Goal: Information Seeking & Learning: Find specific fact

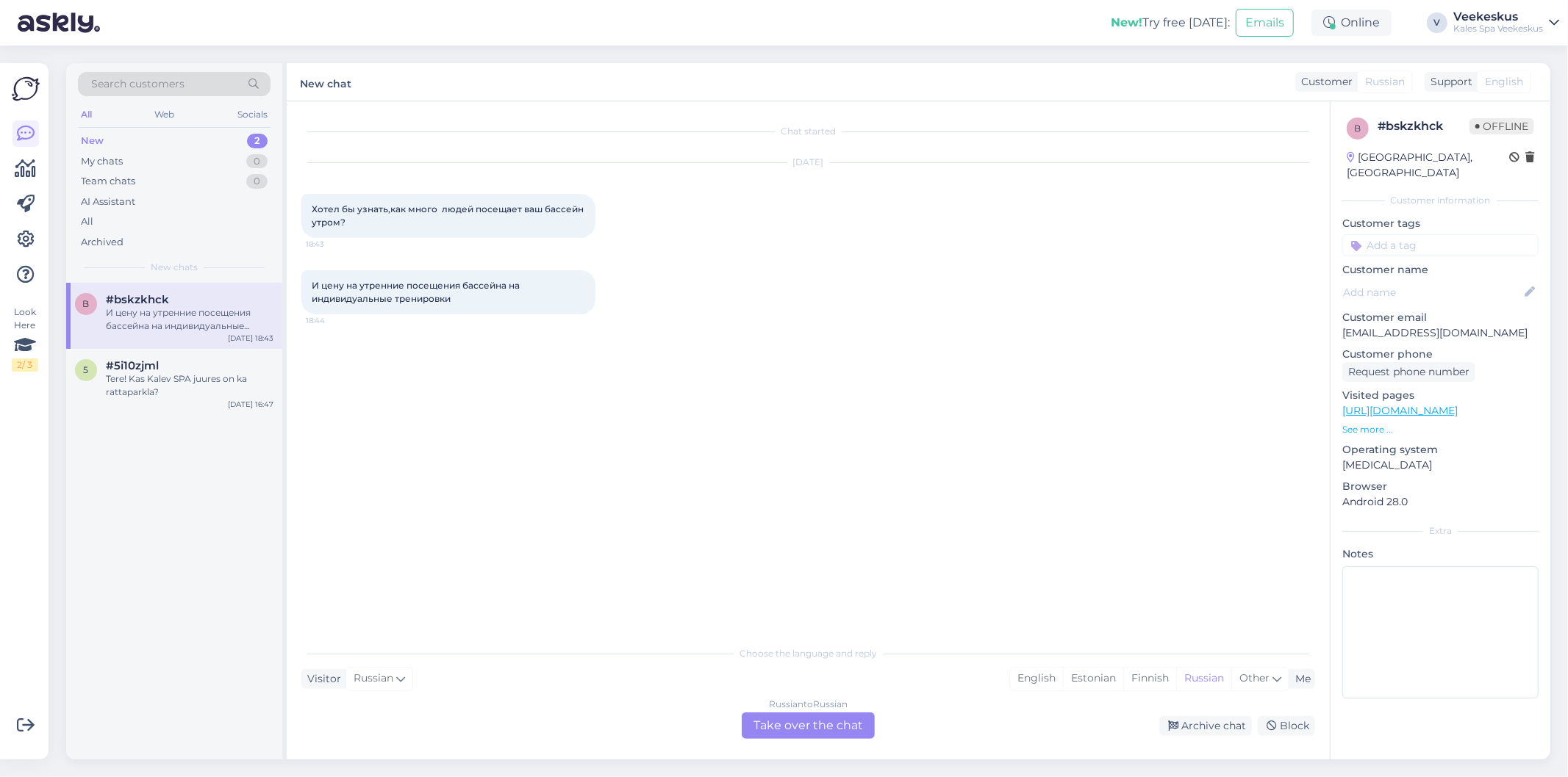
click at [797, 721] on div "Russian to Russian Take over the chat" at bounding box center [807, 726] width 133 height 26
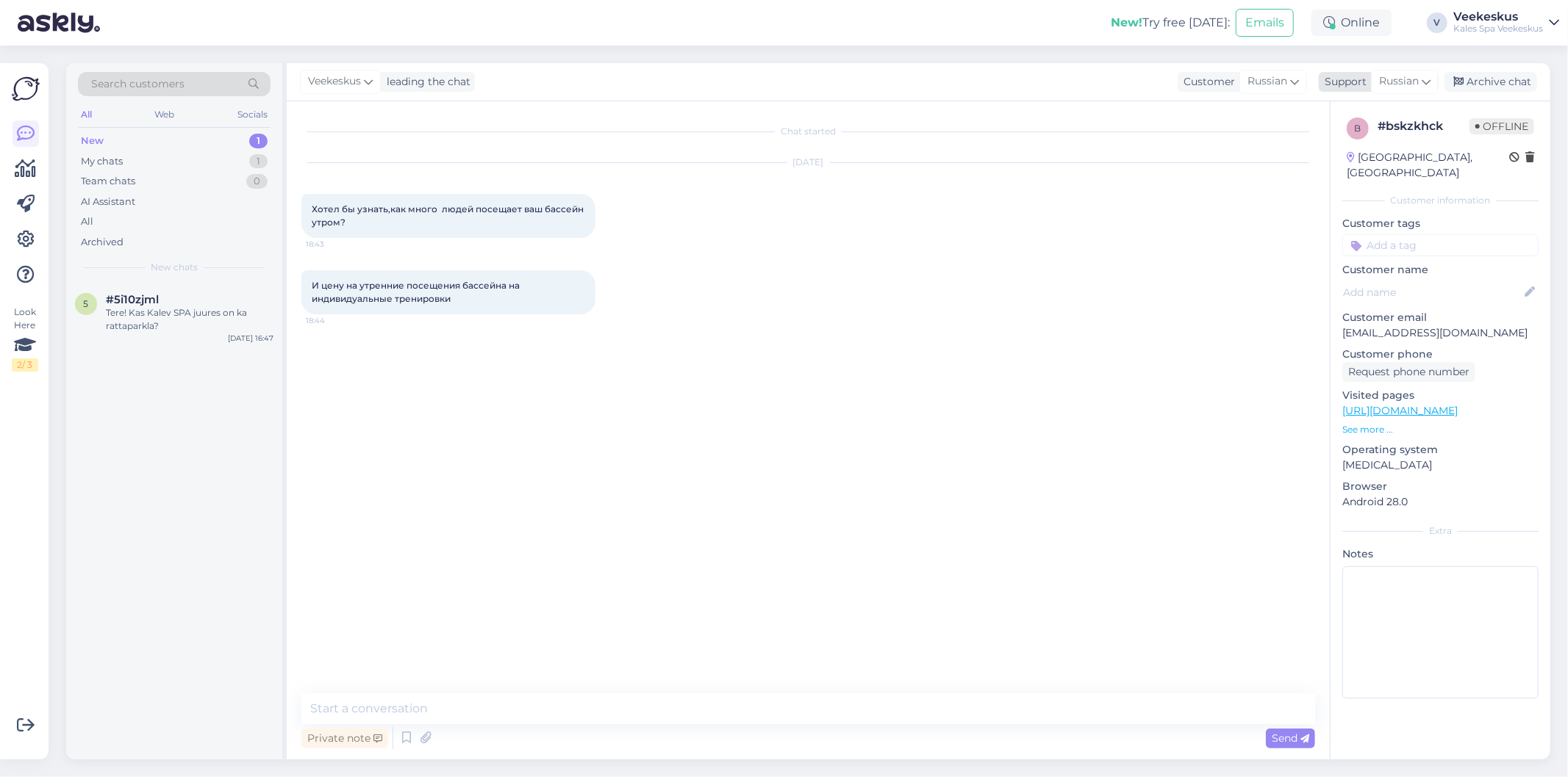
click at [1387, 90] on div "Russian" at bounding box center [1404, 81] width 68 height 23
type input "est"
click at [1355, 135] on link "Estonian" at bounding box center [1378, 146] width 161 height 23
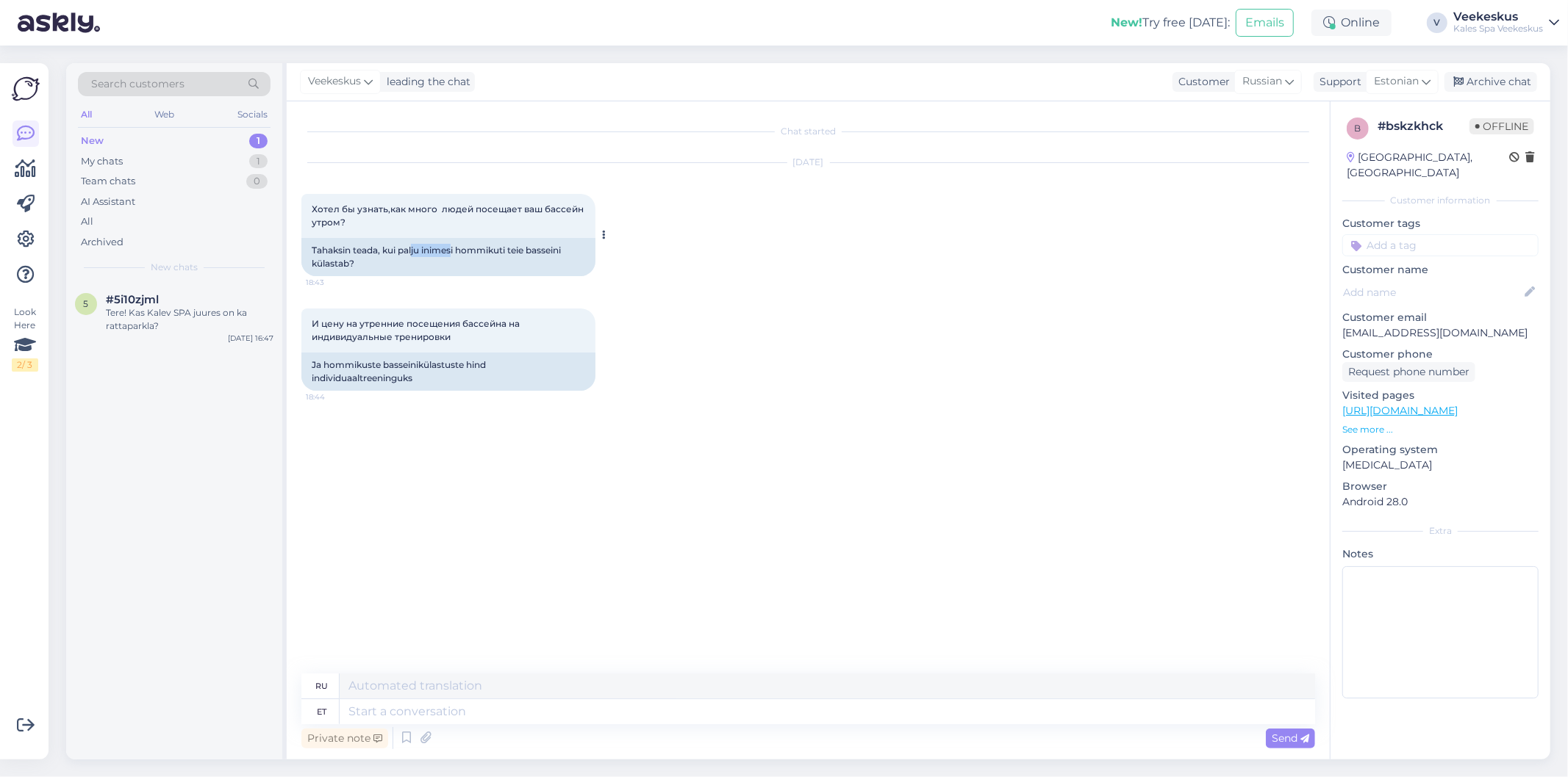
drag, startPoint x: 444, startPoint y: 254, endPoint x: 461, endPoint y: 255, distance: 17.0
click at [457, 255] on div "Tahaksin teada, kui palju inimesi hommikuti teie basseini külastab?" at bounding box center [447, 256] width 294 height 38
click at [478, 255] on div "Tahaksin teada, kui palju inimesi hommikuti teie basseini külastab?" at bounding box center [447, 256] width 294 height 38
click at [415, 245] on div "Tahaksin teada, kui palju inimesi hommikuti teie basseini külastab?" at bounding box center [447, 256] width 294 height 38
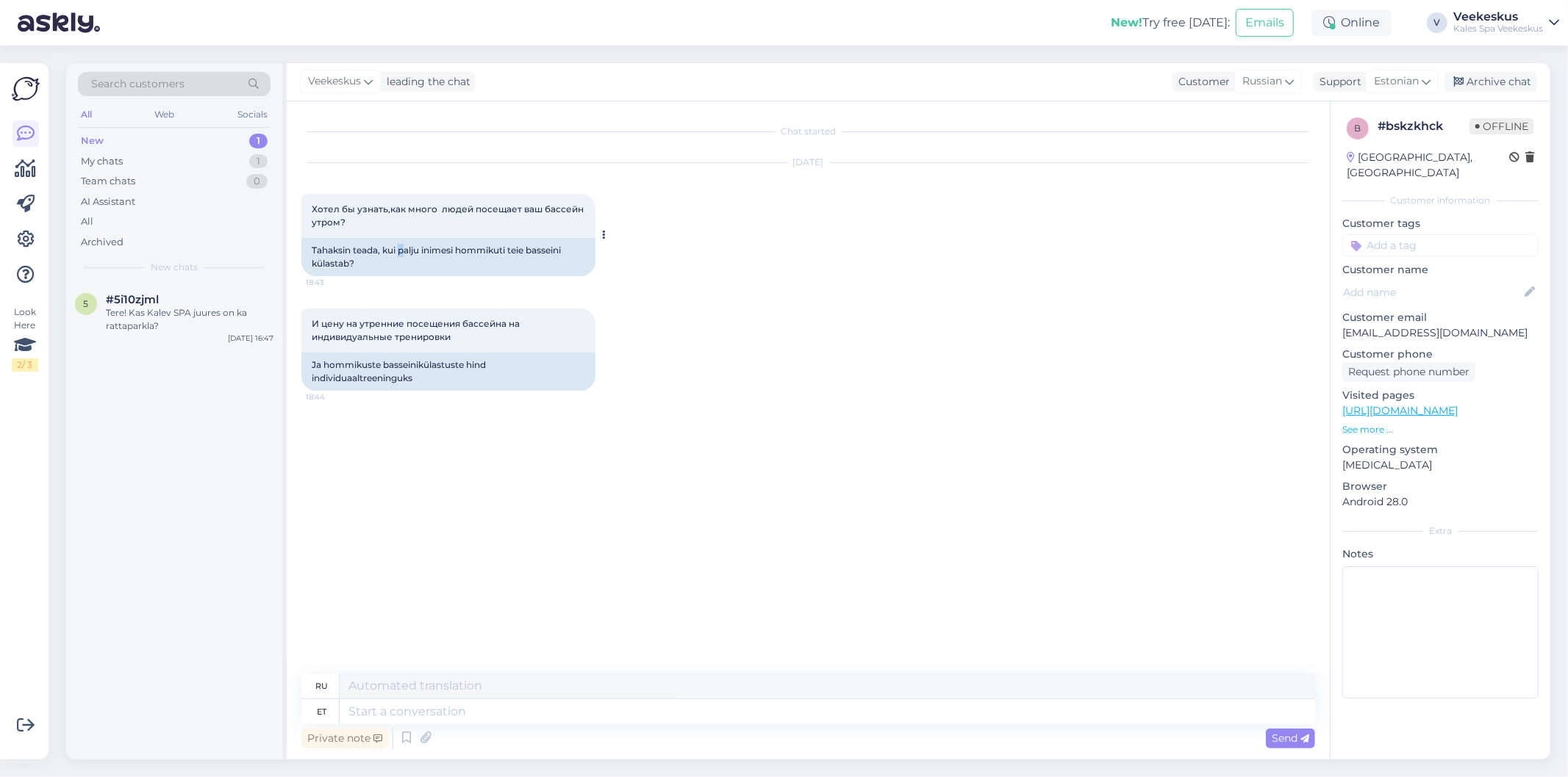
drag, startPoint x: 403, startPoint y: 250, endPoint x: 421, endPoint y: 251, distance: 18.0
click at [421, 251] on div "Tahaksin teada, kui palju inimesi hommikuti teie basseini külastab?" at bounding box center [447, 256] width 294 height 38
click at [457, 250] on div "Tahaksin teada, kui palju inimesi hommikuti teie basseini külastab?" at bounding box center [447, 256] width 294 height 38
